Goal: Navigation & Orientation: Find specific page/section

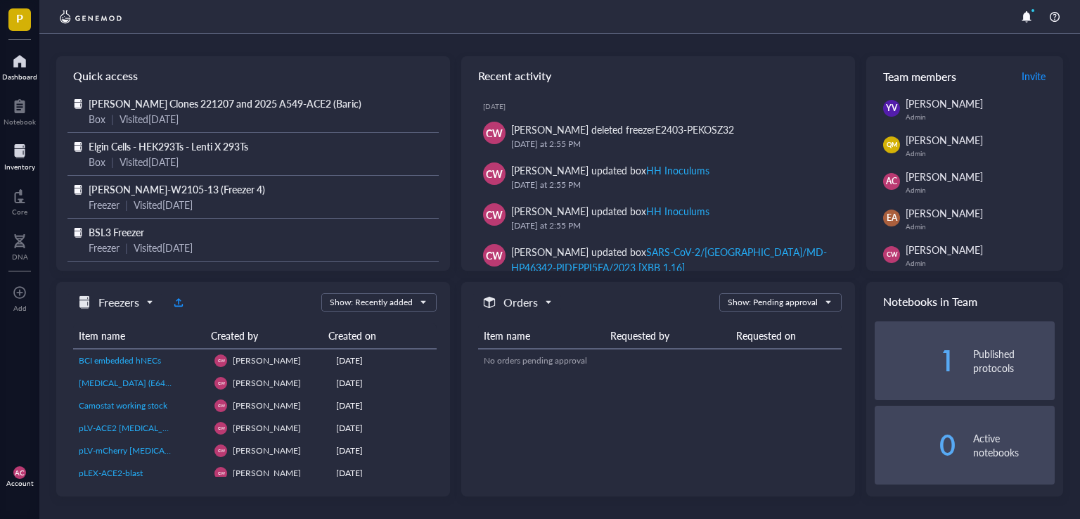
click at [24, 166] on div "Inventory" at bounding box center [19, 166] width 31 height 8
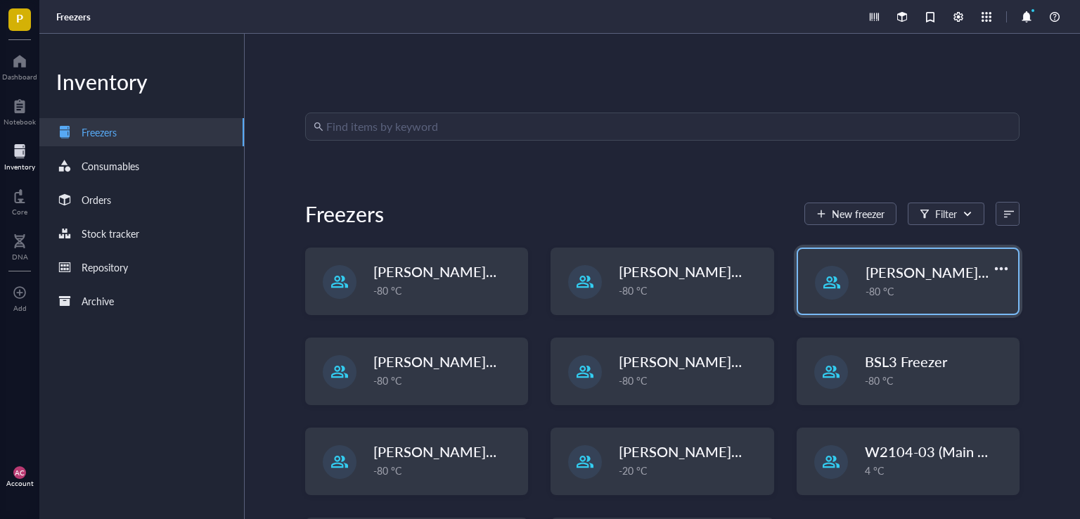
click at [892, 271] on span "[PERSON_NAME]-E2403-05" at bounding box center [956, 272] width 181 height 20
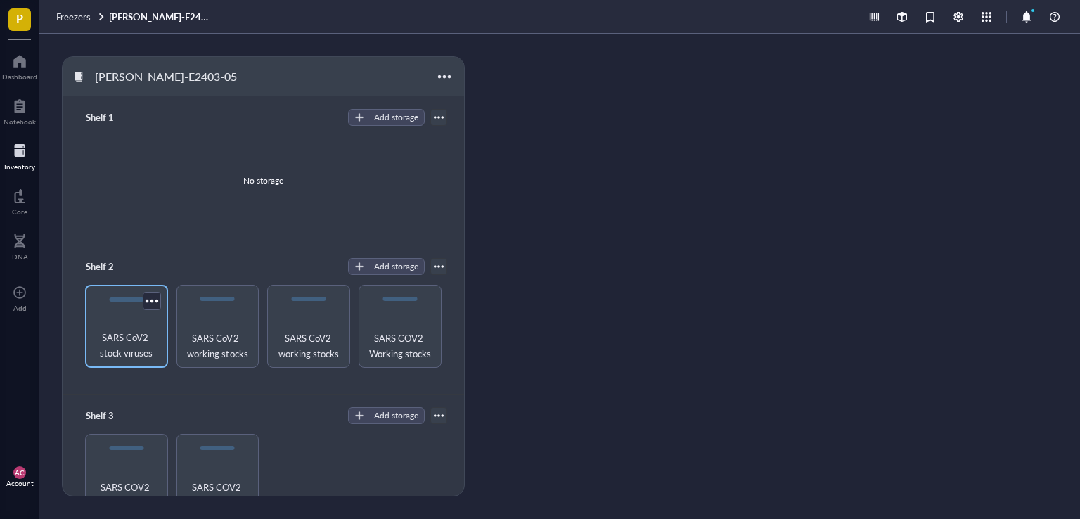
click at [142, 343] on span "SARS CoV2 stock viruses" at bounding box center [126, 345] width 69 height 31
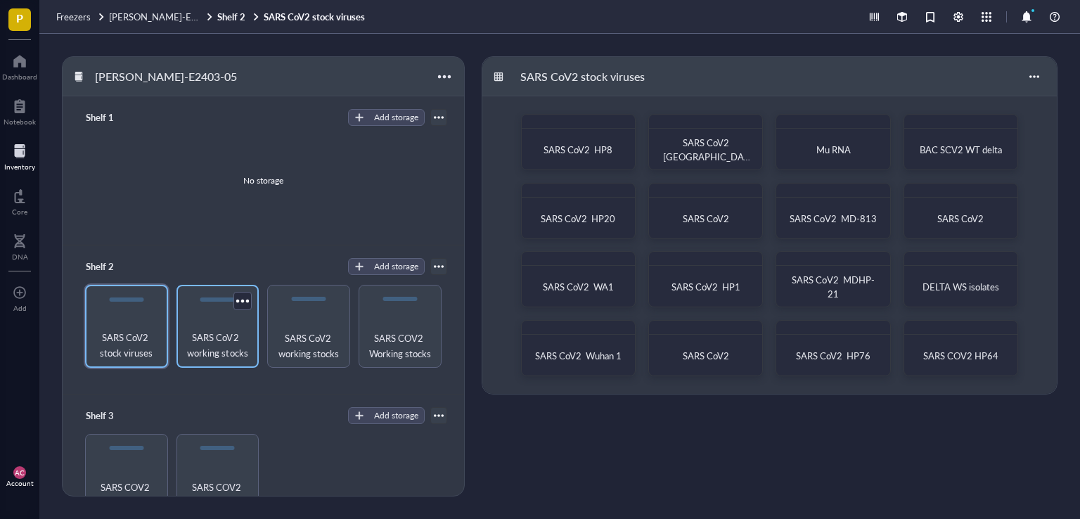
click at [205, 345] on span "SARS CoV2 working stocks" at bounding box center [218, 345] width 69 height 31
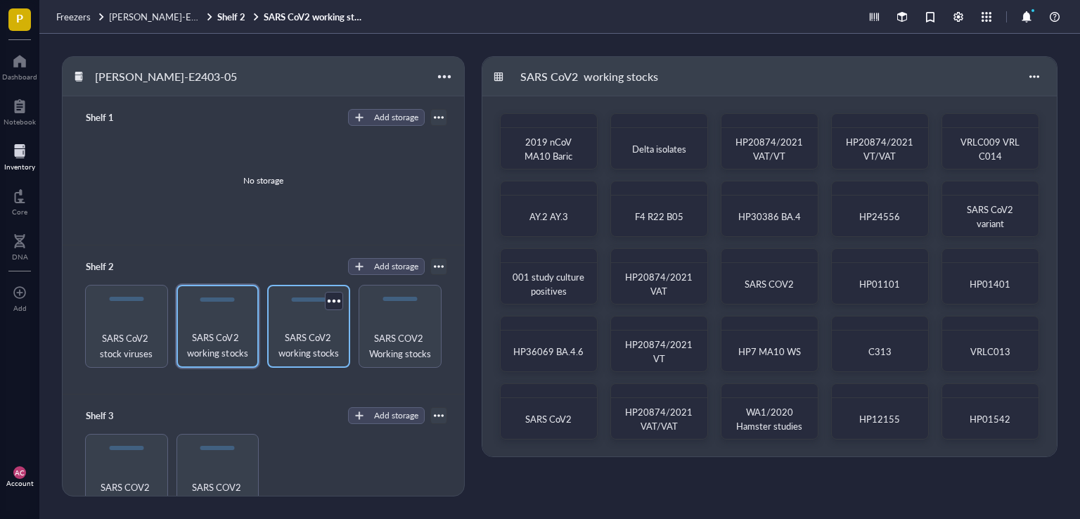
click at [310, 336] on span "SARS CoV2 working stocks" at bounding box center [308, 345] width 69 height 31
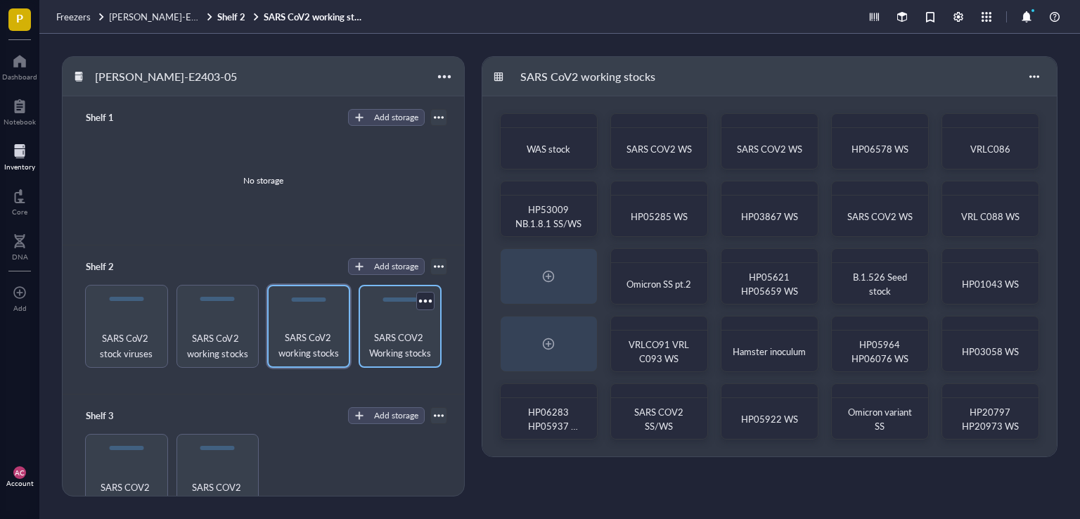
click at [410, 340] on span "SARS COV2 Working stocks" at bounding box center [400, 345] width 69 height 31
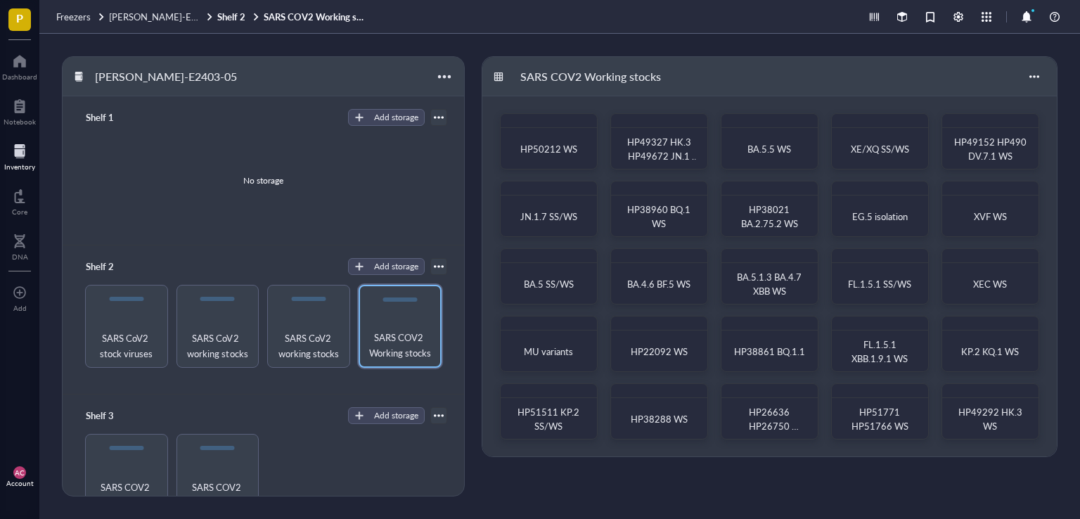
scroll to position [141, 0]
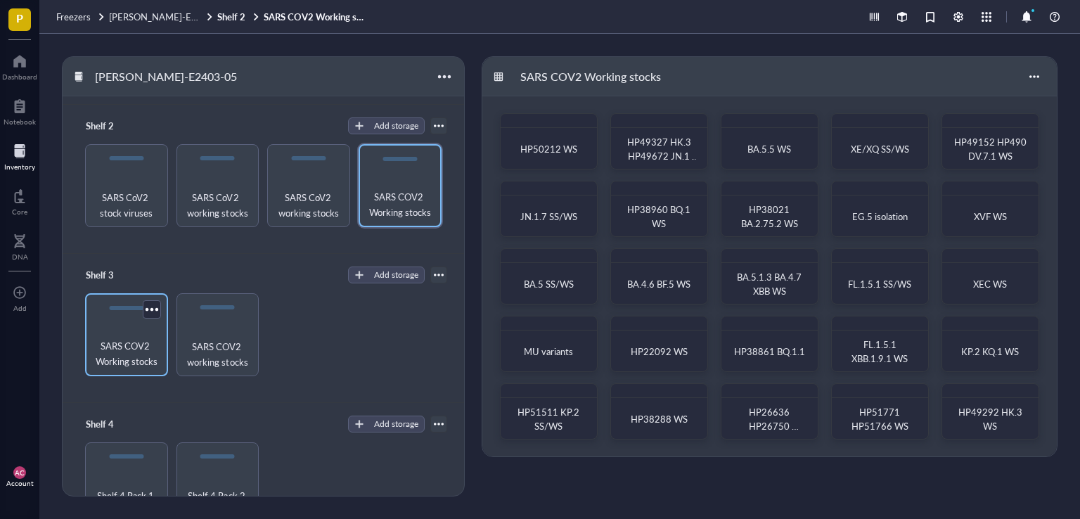
click at [140, 364] on span "SARS COV2 Working stocks" at bounding box center [126, 353] width 69 height 31
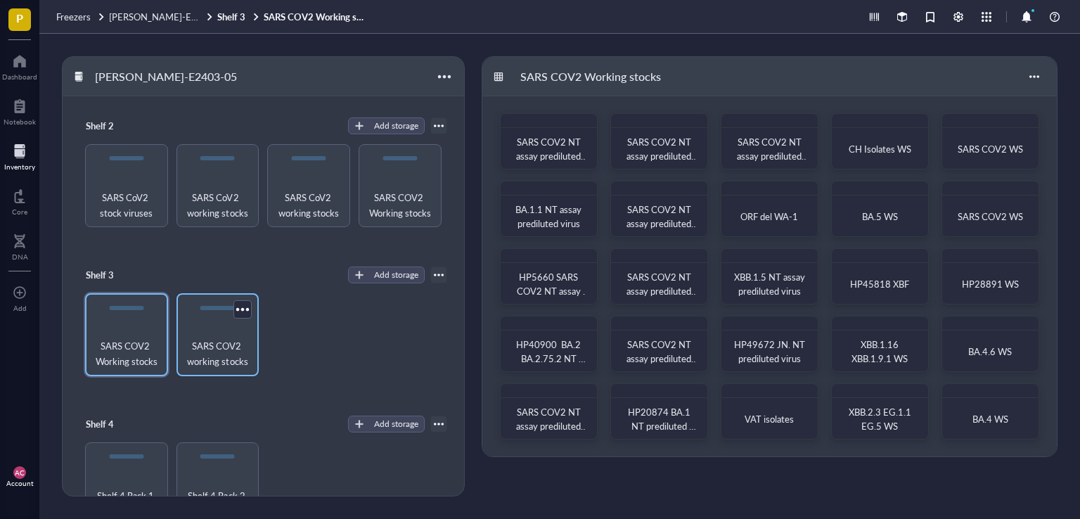
click at [205, 349] on span "SARS COV2 working stocks" at bounding box center [218, 353] width 69 height 31
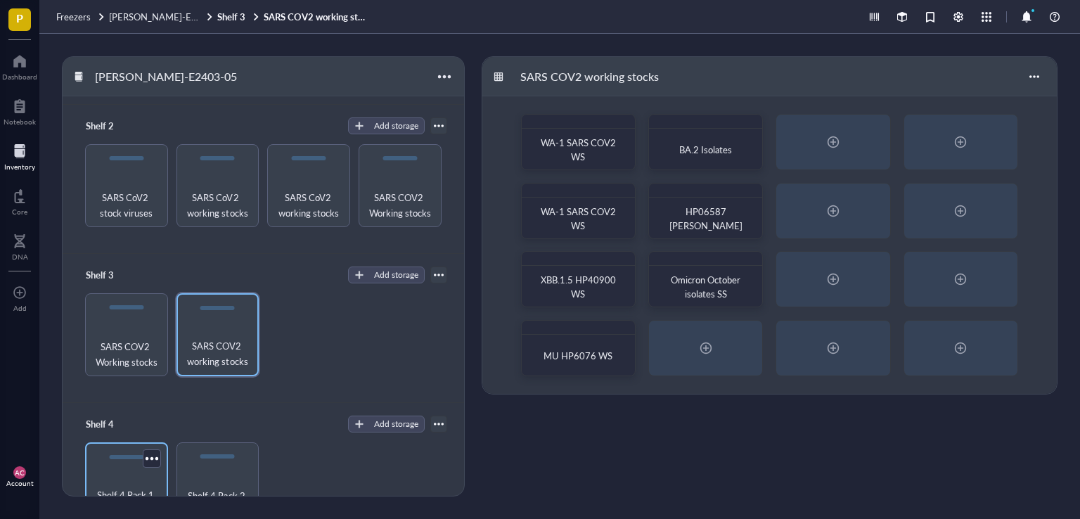
click at [138, 478] on div "Shelf 4 Rack 1 HH CW SARS-CoV-2 Working Stocks" at bounding box center [126, 483] width 83 height 83
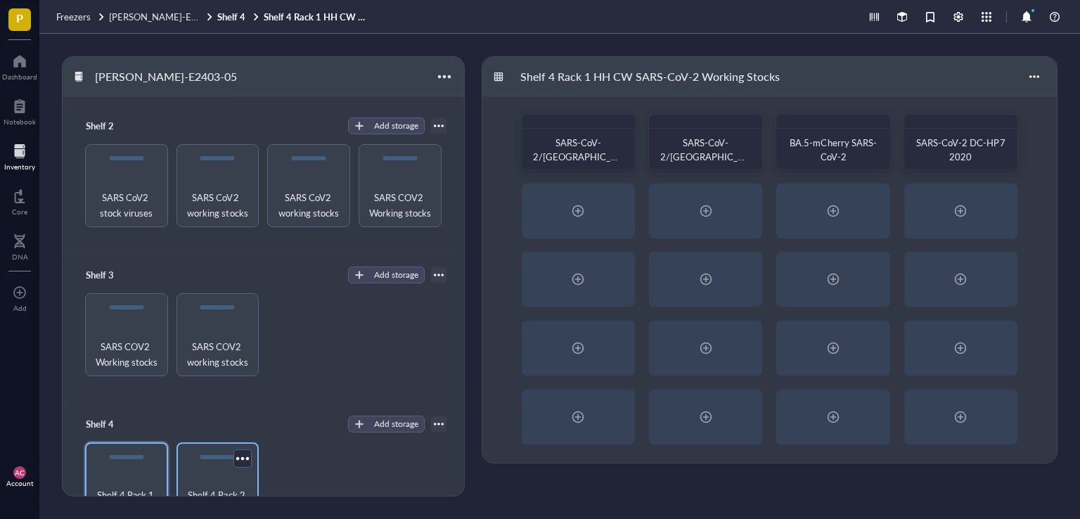
click at [228, 483] on div "Shelf 4 Rack 2 ([PERSON_NAME]-CoV-2 Experiments)" at bounding box center [217, 483] width 83 height 83
